Goal: Find specific page/section: Find specific page/section

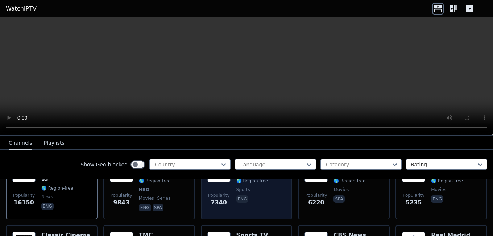
scroll to position [72, 0]
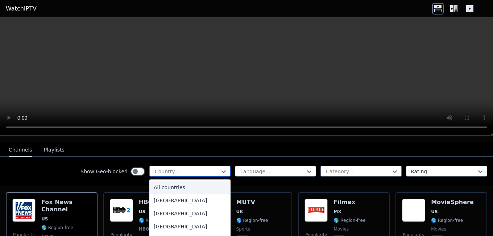
click at [187, 168] on div at bounding box center [187, 171] width 66 height 7
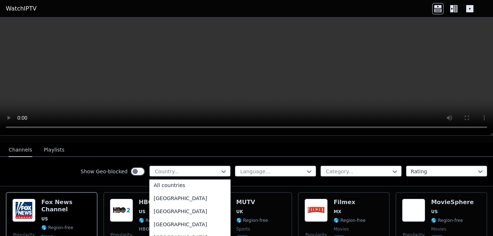
scroll to position [0, 0]
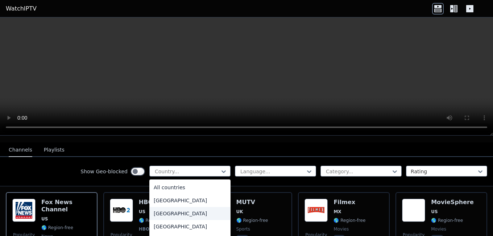
click at [170, 209] on div "[GEOGRAPHIC_DATA]" at bounding box center [189, 213] width 81 height 13
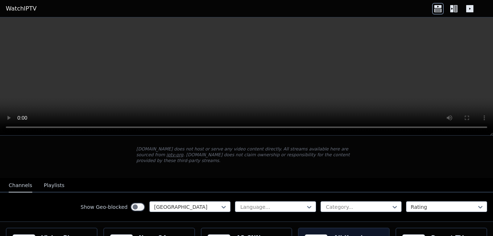
scroll to position [72, 0]
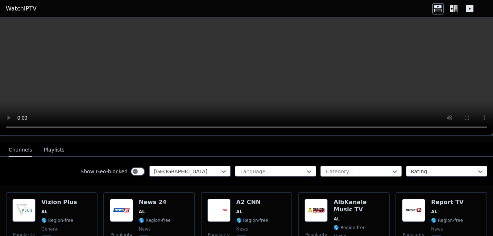
click at [325, 168] on div at bounding box center [358, 171] width 66 height 7
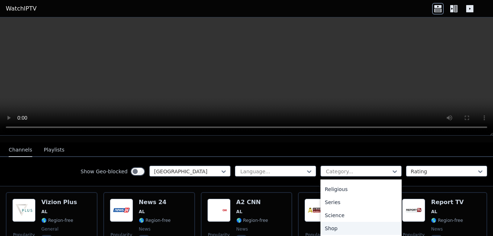
scroll to position [295, 0]
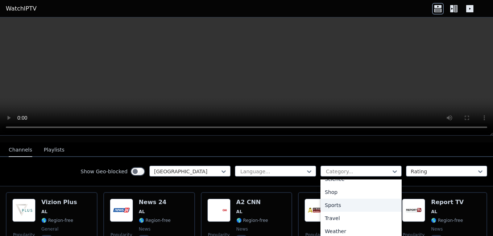
click at [334, 198] on div "Sports" at bounding box center [360, 204] width 81 height 13
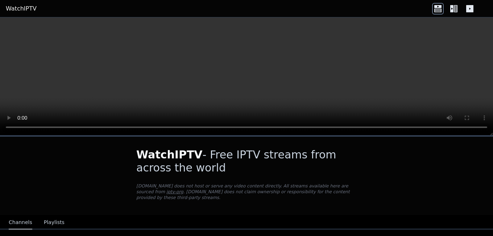
scroll to position [53, 0]
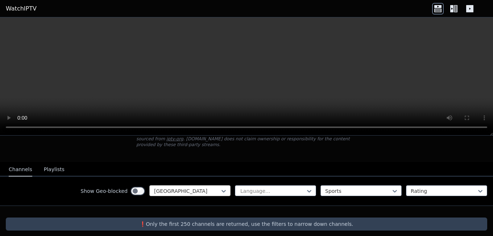
click at [167, 187] on div at bounding box center [187, 190] width 66 height 7
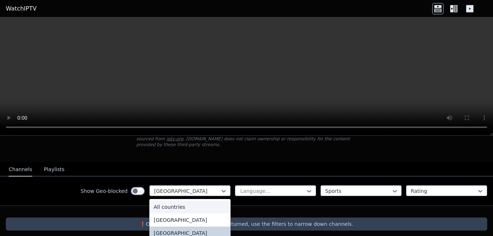
click at [176, 204] on div "All countries" at bounding box center [189, 206] width 81 height 13
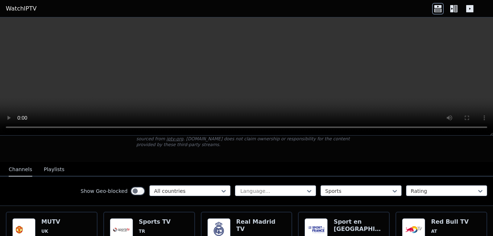
click at [273, 235] on span "ES" at bounding box center [261, 238] width 50 height 6
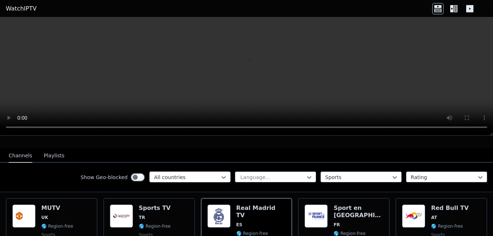
scroll to position [53, 0]
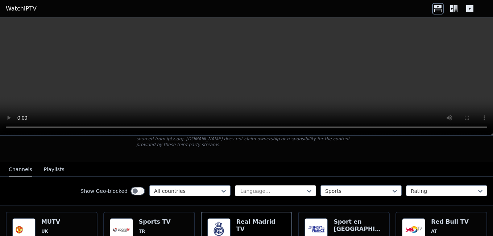
click at [269, 187] on div at bounding box center [272, 190] width 66 height 7
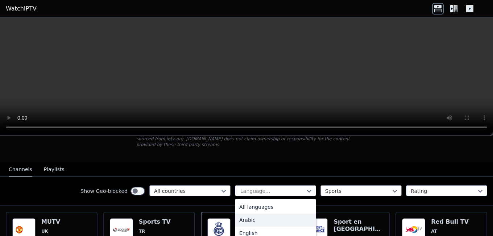
click at [282, 214] on div "Arabic" at bounding box center [275, 219] width 81 height 13
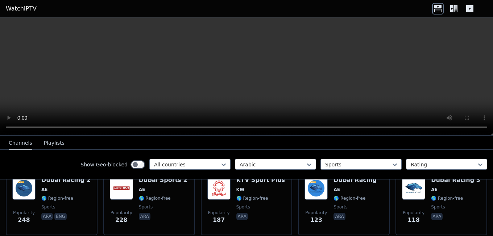
scroll to position [260, 0]
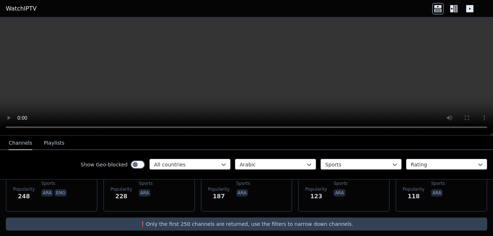
click at [329, 220] on p "❗️Only the first 250 channels are returned, use the filters to narrow down chan…" at bounding box center [246, 223] width 475 height 7
click at [47, 145] on button "Playlists" at bounding box center [54, 143] width 21 height 14
